Goal: Find specific page/section: Find specific page/section

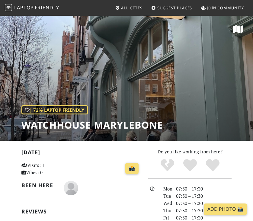
click at [9, 9] on img at bounding box center [8, 7] width 7 height 7
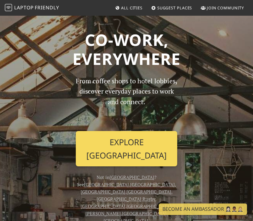
click at [144, 144] on link "Explore London" at bounding box center [126, 148] width 101 height 35
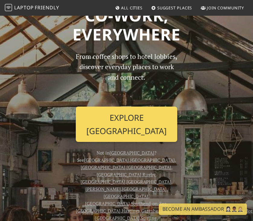
scroll to position [27, 0]
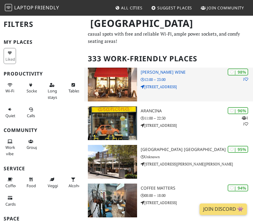
scroll to position [21, 0]
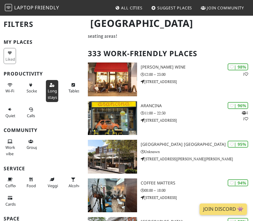
click at [48, 92] on span "Long stays" at bounding box center [52, 93] width 9 height 11
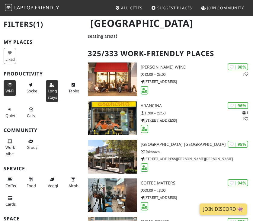
click at [8, 86] on icon at bounding box center [10, 85] width 5 height 4
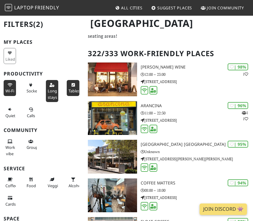
click at [71, 86] on icon at bounding box center [73, 85] width 5 height 4
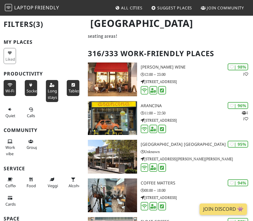
click at [32, 89] on span "Sockets" at bounding box center [34, 90] width 14 height 5
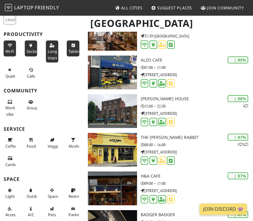
scroll to position [732, 0]
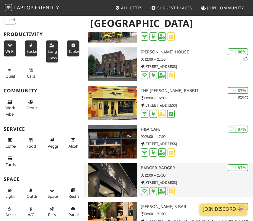
click at [136, 179] on img at bounding box center [112, 180] width 49 height 34
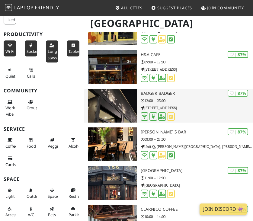
scroll to position [809, 0]
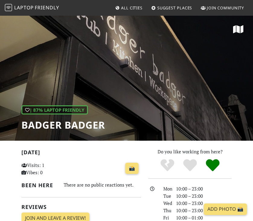
scroll to position [25, 0]
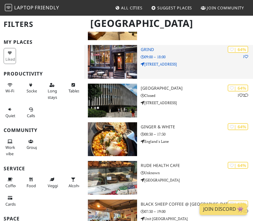
scroll to position [6022, 0]
